Goal: Information Seeking & Learning: Learn about a topic

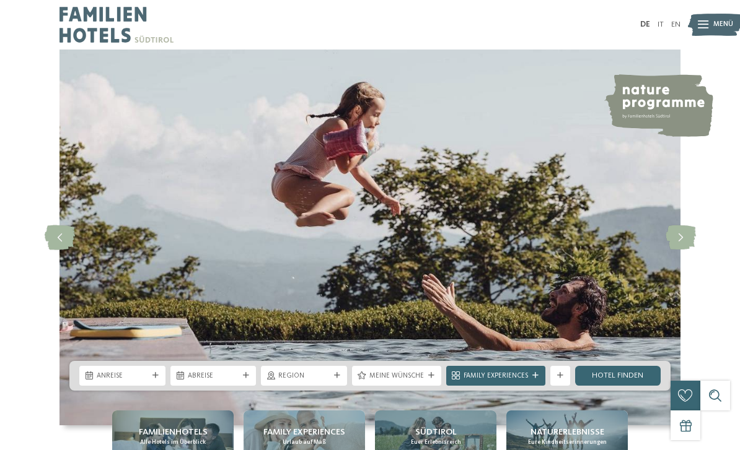
click at [704, 19] on div at bounding box center [702, 24] width 11 height 25
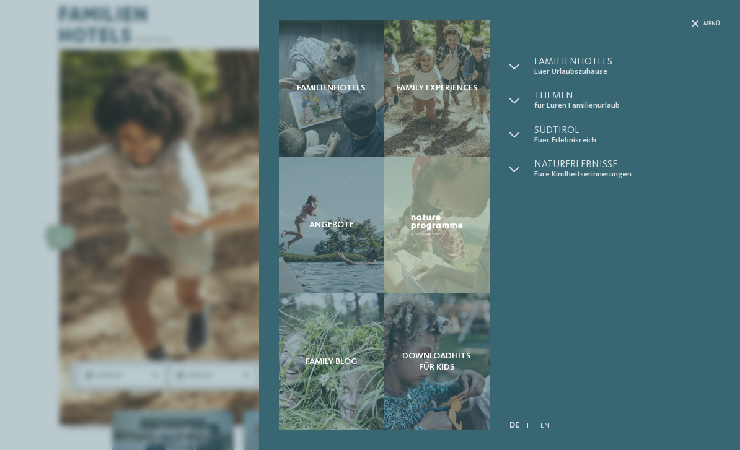
click at [304, 249] on div "Angebote" at bounding box center [331, 225] width 105 height 137
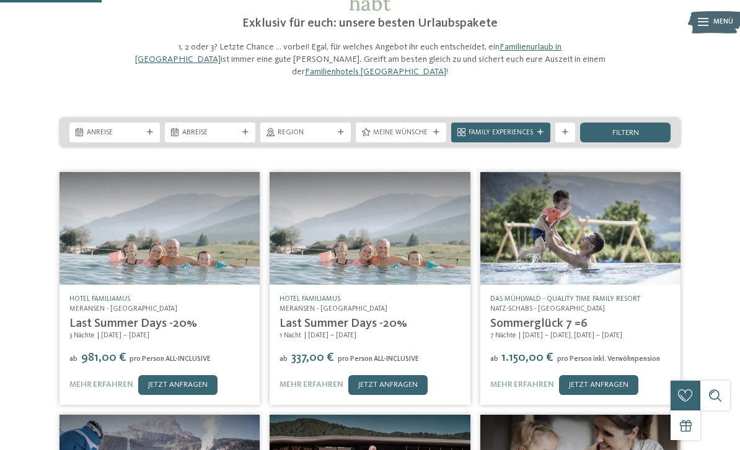
scroll to position [114, 0]
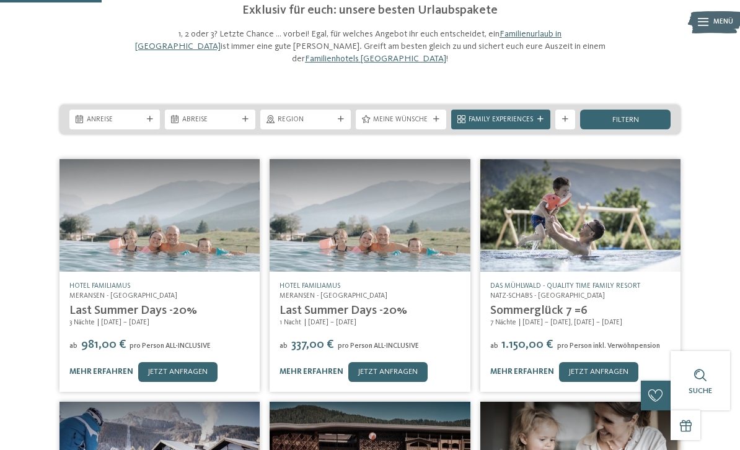
click at [397, 195] on img at bounding box center [369, 215] width 200 height 113
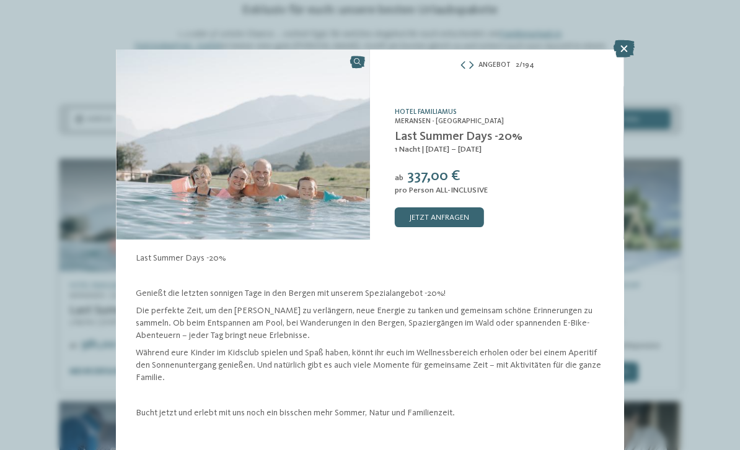
click at [619, 53] on icon at bounding box center [623, 48] width 21 height 17
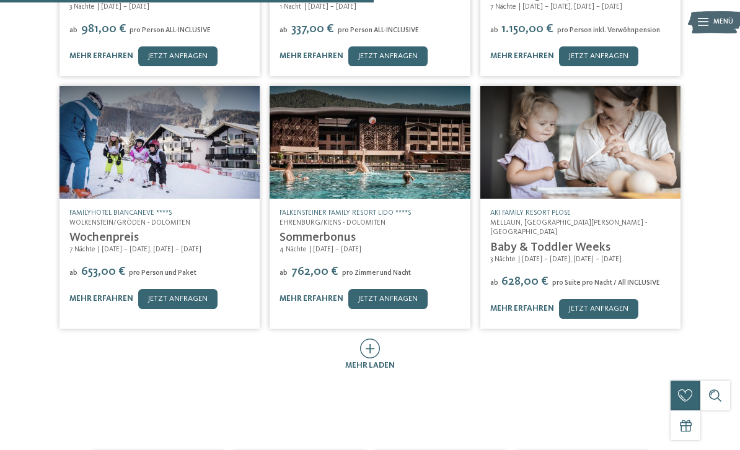
scroll to position [413, 0]
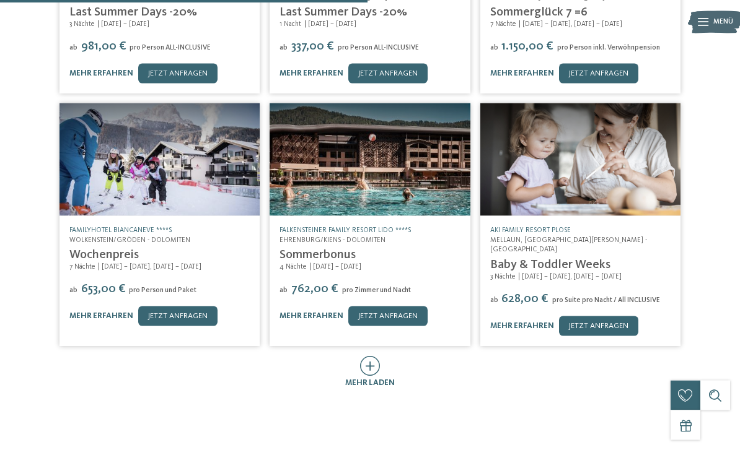
click at [288, 249] on link "Sommerbonus" at bounding box center [317, 255] width 76 height 12
